Goal: Task Accomplishment & Management: Use online tool/utility

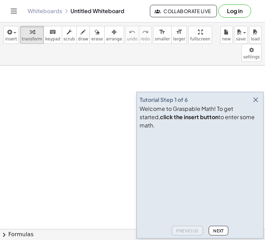
click at [257, 104] on icon "button" at bounding box center [256, 100] width 8 height 8
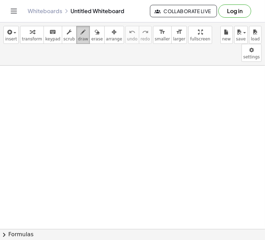
click at [78, 38] on span "draw" at bounding box center [83, 39] width 10 height 5
click at [17, 11] on icon "Toggle navigation" at bounding box center [14, 11] width 8 height 8
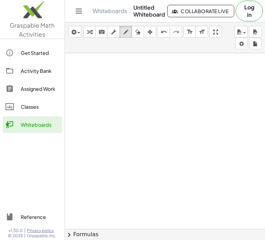
click at [42, 109] on div "Classes" at bounding box center [40, 107] width 38 height 8
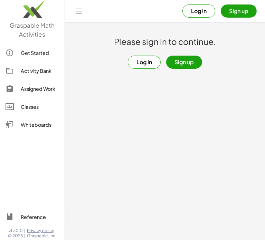
click at [141, 62] on button "Log in" at bounding box center [144, 62] width 33 height 13
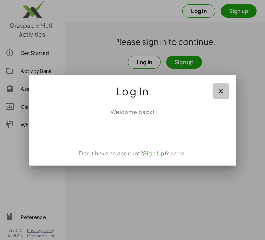
click at [229, 93] on button "button" at bounding box center [221, 91] width 17 height 17
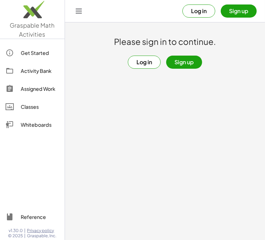
click at [28, 119] on link "Whiteboards" at bounding box center [32, 125] width 59 height 17
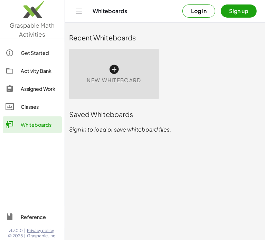
click at [90, 80] on span "New Whiteboard" at bounding box center [114, 80] width 54 height 8
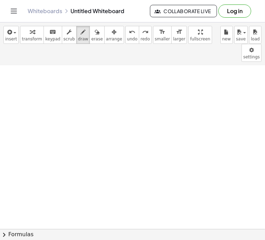
scroll to position [185, 0]
